Goal: Register for event/course

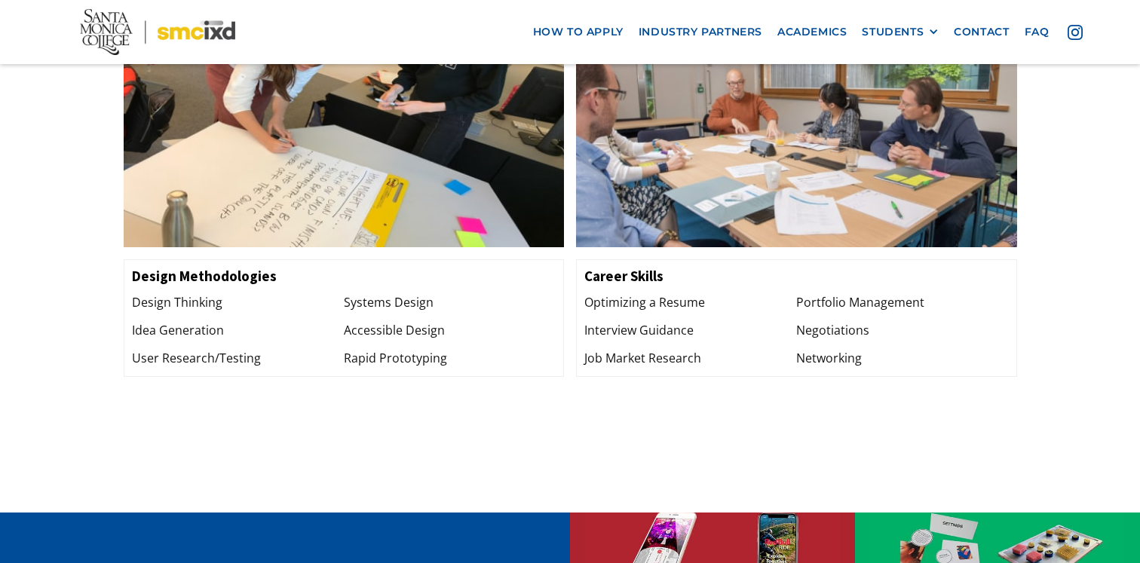
scroll to position [2022, 0]
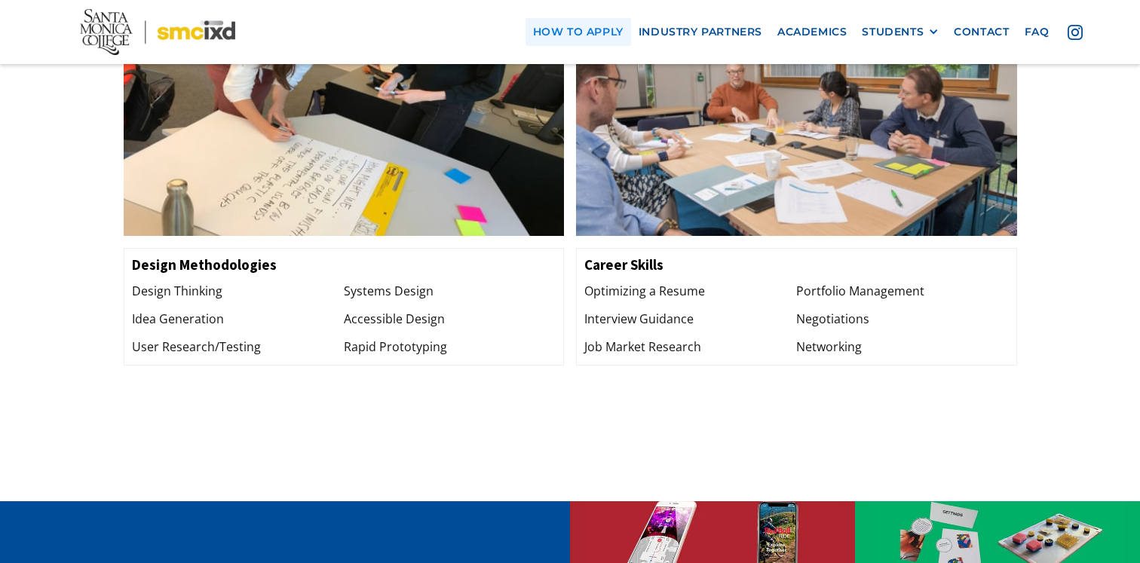
click at [610, 40] on link "how to apply" at bounding box center [579, 32] width 106 height 28
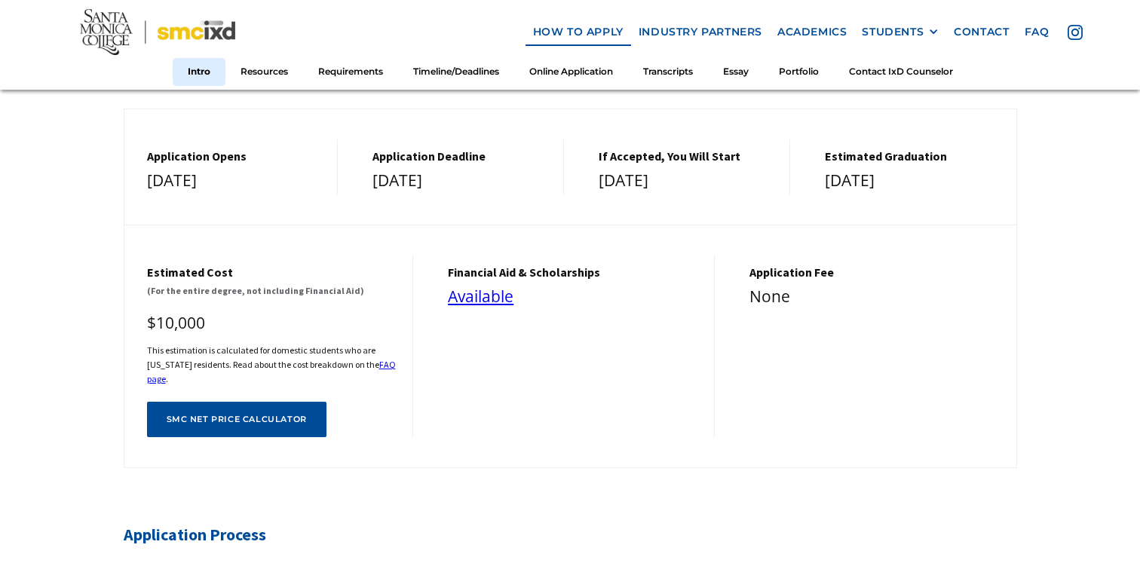
scroll to position [504, 0]
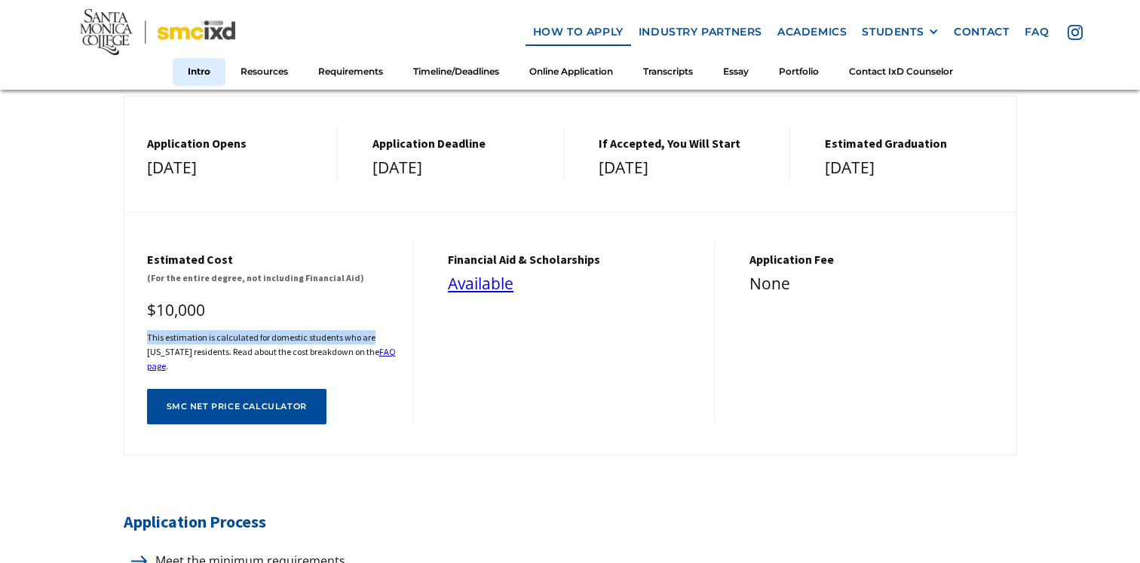
drag, startPoint x: 400, startPoint y: 317, endPoint x: 400, endPoint y: 331, distance: 13.6
click at [400, 331] on div "Estimated cost (For the entire degree, not including Financial Aid) $10,000 Thi…" at bounding box center [269, 334] width 290 height 182
click at [400, 329] on div "Estimated cost (For the entire degree, not including Financial Aid) $10,000 Thi…" at bounding box center [269, 334] width 290 height 182
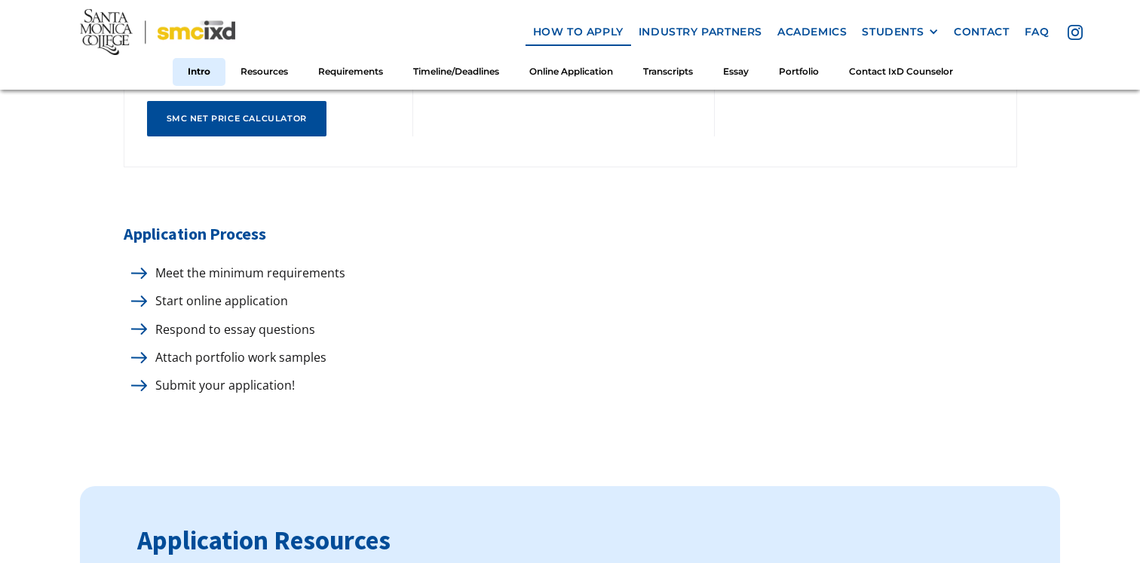
scroll to position [791, 0]
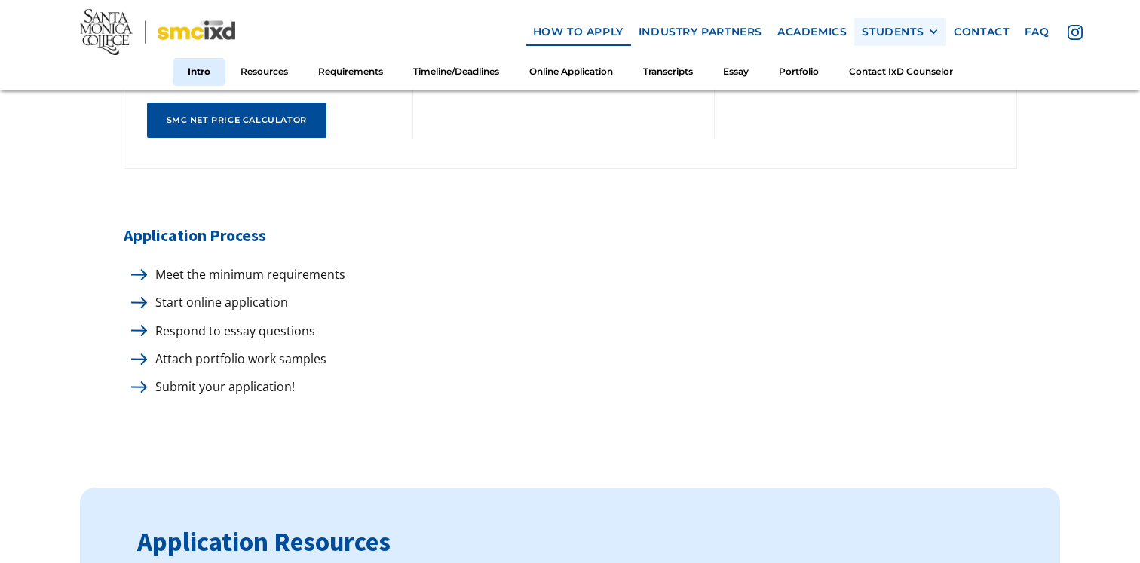
click at [908, 26] on div "STUDENTS" at bounding box center [893, 32] width 62 height 13
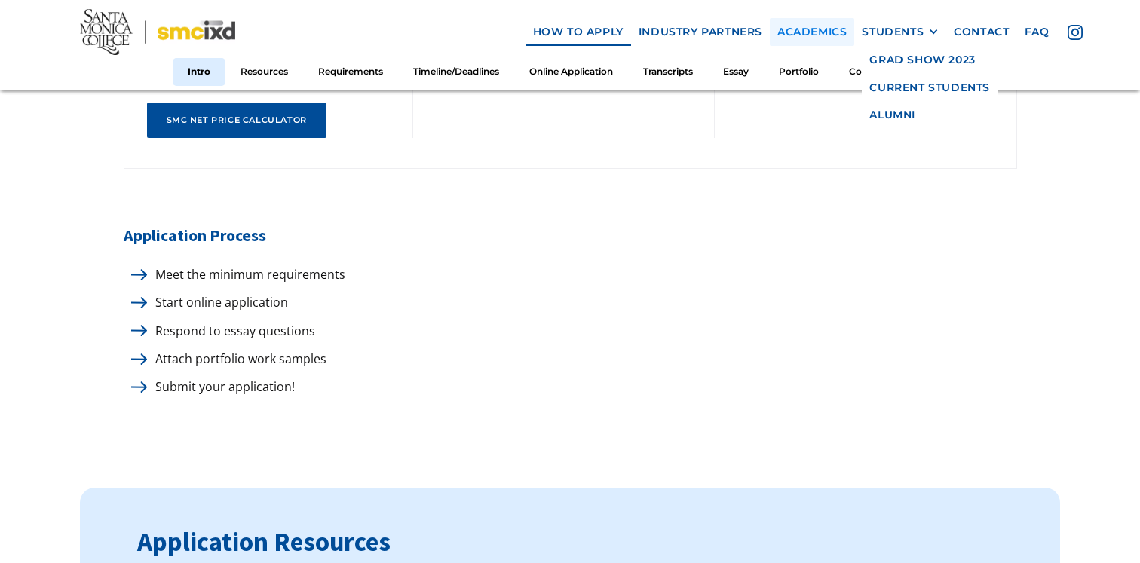
click at [836, 27] on link "Academics" at bounding box center [812, 32] width 84 height 28
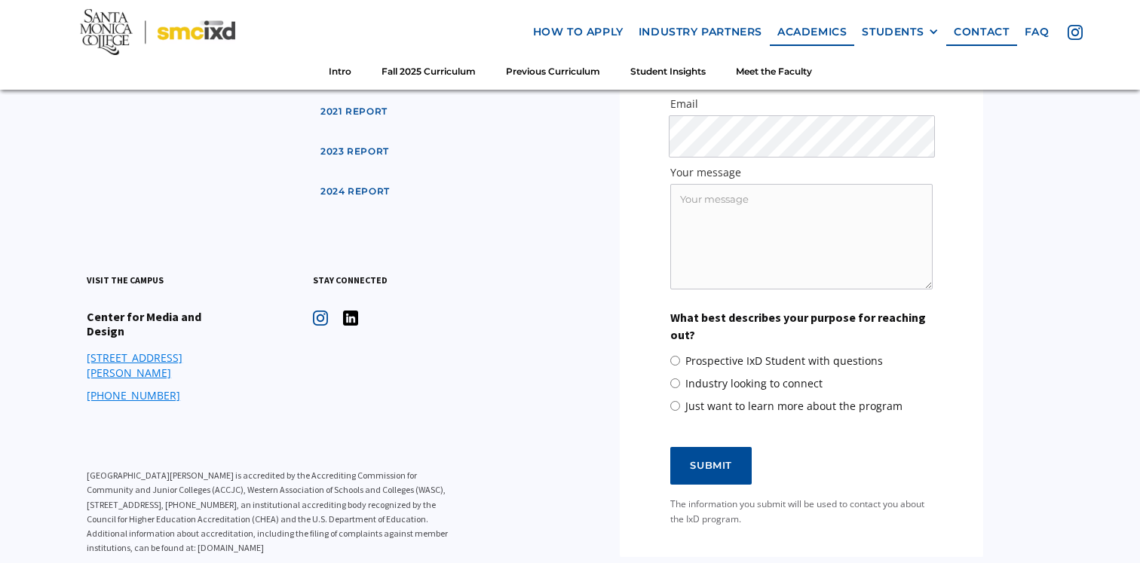
scroll to position [5706, 0]
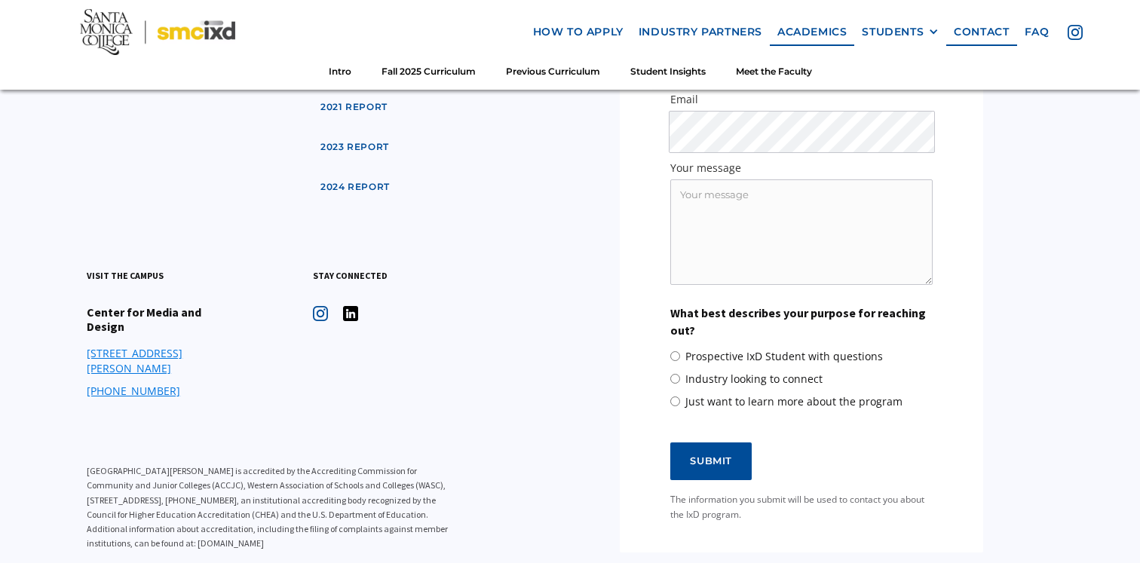
click at [133, 24] on img at bounding box center [157, 31] width 155 height 45
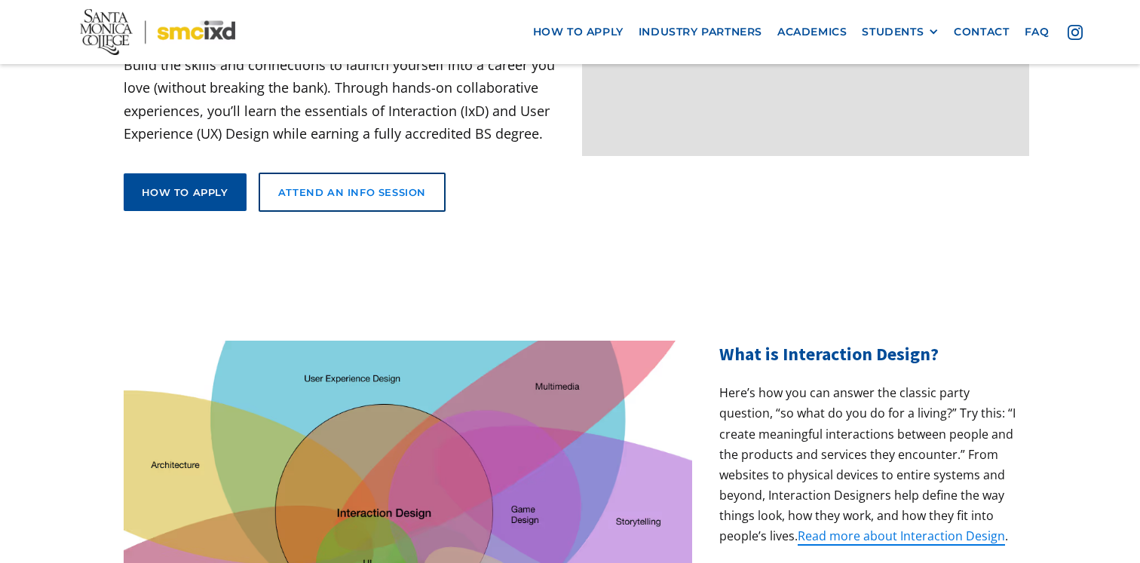
scroll to position [264, 0]
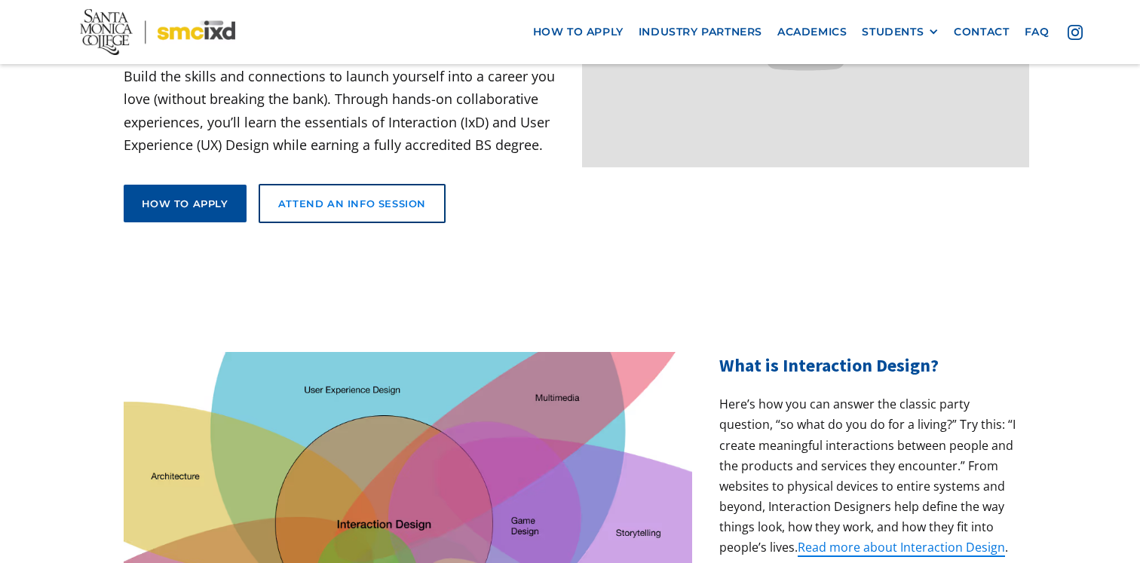
click at [369, 184] on link "Attend an Info Session" at bounding box center [352, 203] width 187 height 39
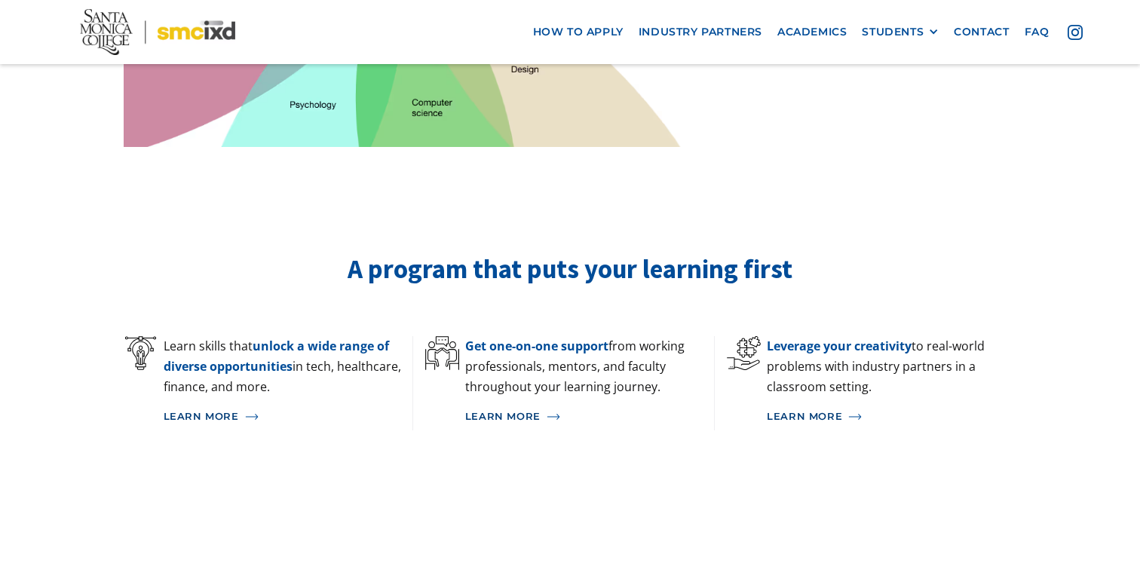
scroll to position [856, 0]
